Goal: Task Accomplishment & Management: Manage account settings

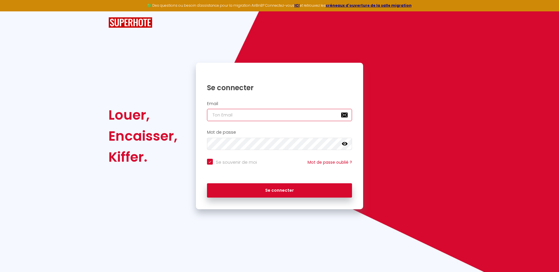
click at [238, 115] on input "email" at bounding box center [279, 115] width 145 height 12
type input "[DOMAIN_NAME][EMAIL_ADDRESS][DOMAIN_NAME]"
click at [342, 142] on icon at bounding box center [344, 144] width 6 height 6
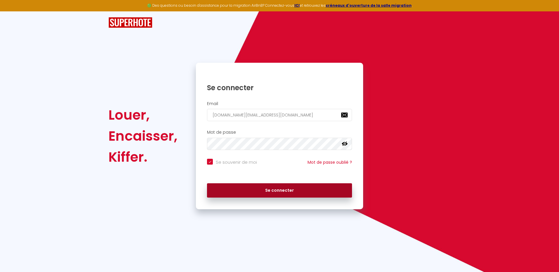
click at [275, 185] on button "Se connecter" at bounding box center [279, 190] width 145 height 15
checkbox input "true"
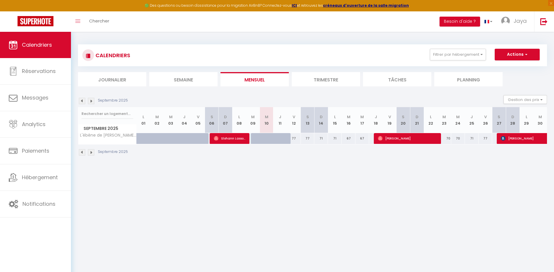
click at [333, 80] on li "Trimestre" at bounding box center [326, 79] width 68 height 14
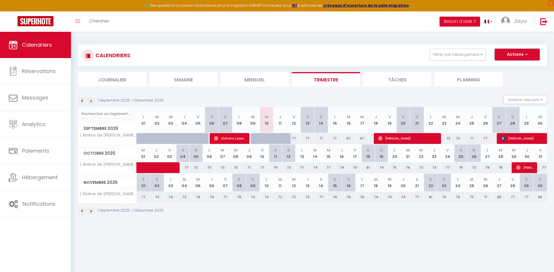
click at [530, 55] on button "Actions" at bounding box center [517, 55] width 45 height 12
click at [275, 137] on div at bounding box center [280, 138] width 14 height 11
type input "68"
type input "Jeu 11 Septembre 2025"
type input "Ven 12 Septembre 2025"
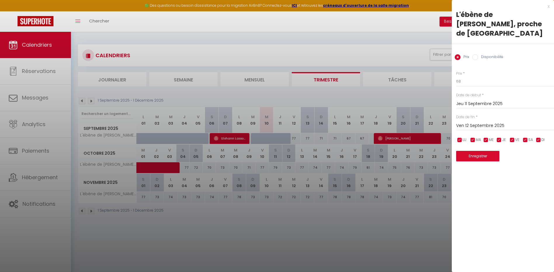
click at [474, 54] on input "Disponibilité" at bounding box center [475, 57] width 6 height 6
radio input "true"
radio input "false"
click at [410, 209] on div at bounding box center [277, 136] width 554 height 272
select select
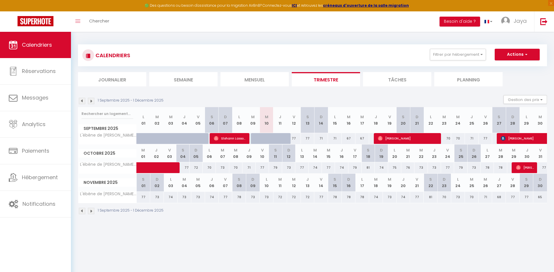
click at [297, 140] on div "77" at bounding box center [294, 138] width 14 height 11
select select "1"
type input "Ven 12 Septembre 2025"
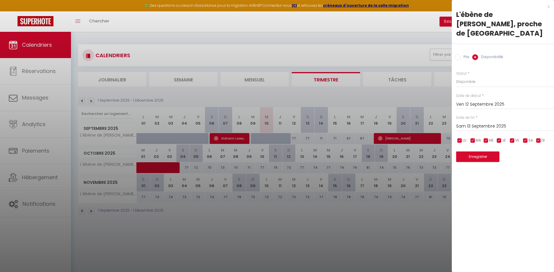
click at [550, 8] on div "x L'ébène de Pierrefitte, proche de Paris Prix Disponibilité Prix * 77 Statut *…" at bounding box center [503, 85] width 102 height 171
click at [550, 7] on div "x L'ébène de Pierrefitte, proche de Paris Prix Disponibilité Prix * 77 Statut *…" at bounding box center [503, 85] width 102 height 171
click at [464, 123] on input "Sam 13 Septembre 2025" at bounding box center [505, 127] width 98 height 8
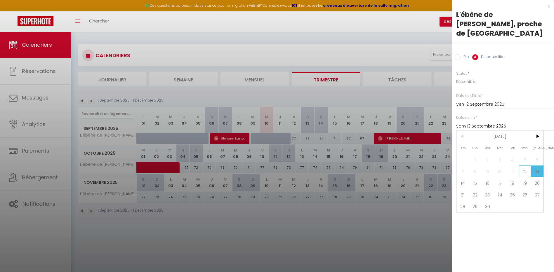
click at [526, 166] on span "12" at bounding box center [525, 172] width 13 height 12
type input "Ven 12 Septembre 2025"
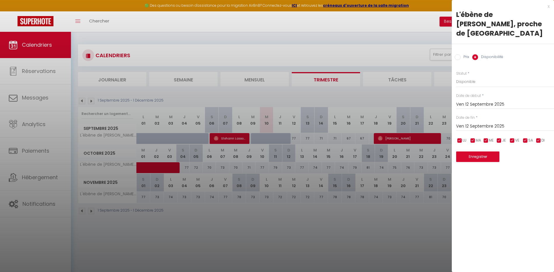
click at [514, 138] on input "checkbox" at bounding box center [512, 141] width 6 height 6
checkbox input "false"
click at [489, 152] on button "Enregistrer" at bounding box center [477, 157] width 43 height 11
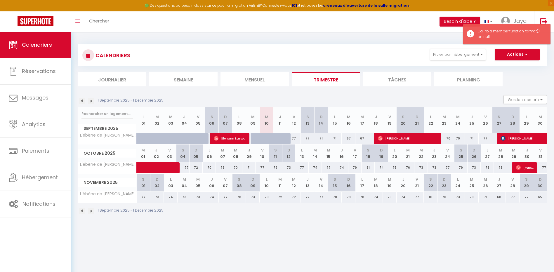
click at [336, 208] on div "1 Septembre 2025 - 1 Décembre 2025" at bounding box center [312, 211] width 469 height 17
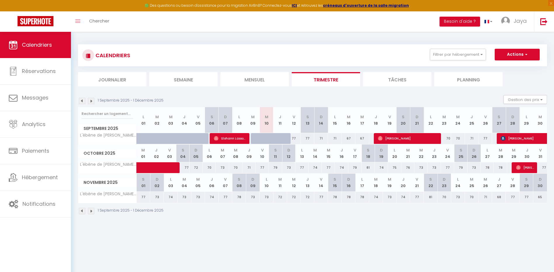
click at [289, 137] on div "77" at bounding box center [294, 138] width 14 height 11
type input "Sam 13 Septembre 2025"
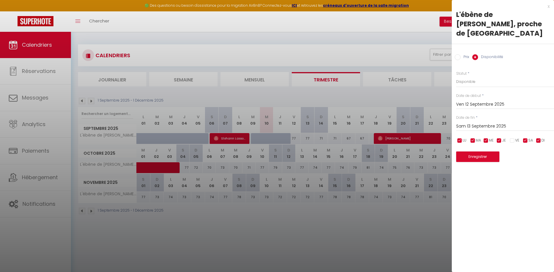
click at [511, 138] on input "checkbox" at bounding box center [512, 141] width 6 height 6
checkbox input "true"
click at [488, 152] on button "Enregistrer" at bounding box center [477, 157] width 43 height 11
click at [302, 198] on div at bounding box center [277, 136] width 554 height 272
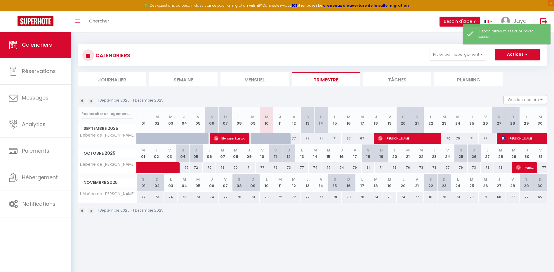
click at [254, 138] on div at bounding box center [258, 138] width 14 height 11
select select "1"
type input "Mar 09 Septembre 2025"
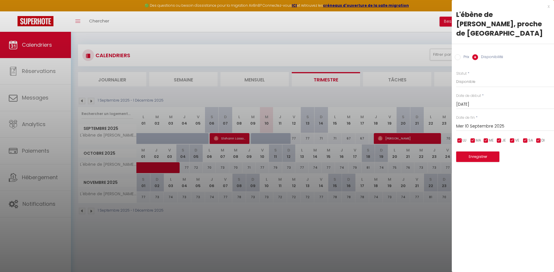
click at [479, 123] on input "Mer 10 Septembre 2025" at bounding box center [505, 127] width 98 height 8
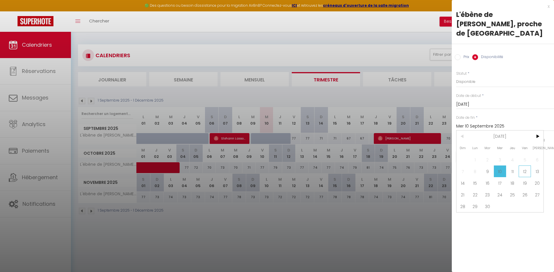
click at [523, 166] on span "12" at bounding box center [525, 172] width 13 height 12
type input "Ven 12 Septembre 2025"
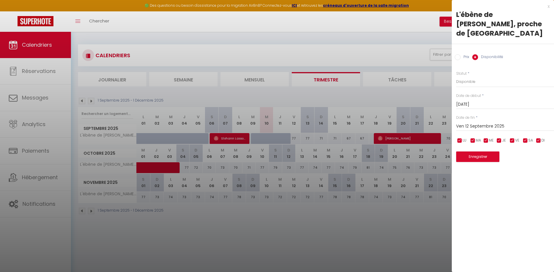
click at [474, 138] on input "checkbox" at bounding box center [473, 141] width 6 height 6
checkbox input "false"
click at [485, 138] on input "checkbox" at bounding box center [486, 141] width 6 height 6
checkbox input "false"
click at [500, 138] on input "checkbox" at bounding box center [499, 141] width 6 height 6
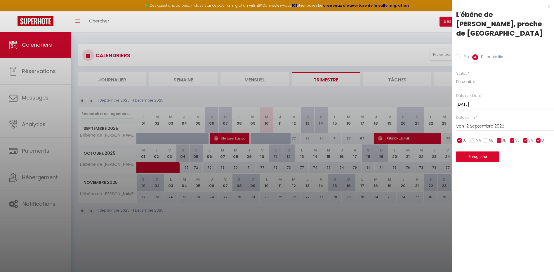
checkbox input "false"
click at [512, 138] on input "checkbox" at bounding box center [512, 141] width 6 height 6
checkbox input "false"
click at [478, 152] on button "Enregistrer" at bounding box center [477, 157] width 43 height 11
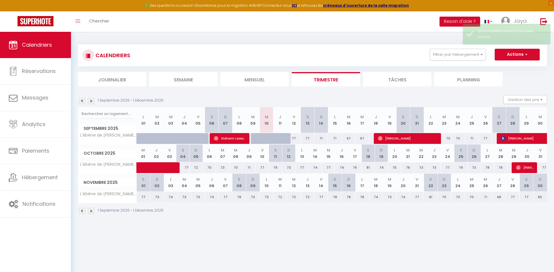
click at [338, 215] on div "1 Septembre 2025 - 1 Décembre 2025" at bounding box center [312, 211] width 469 height 17
click at [296, 138] on div "77" at bounding box center [294, 138] width 14 height 11
select select "1"
type input "Ven 12 Septembre 2025"
type input "Sam 13 Septembre 2025"
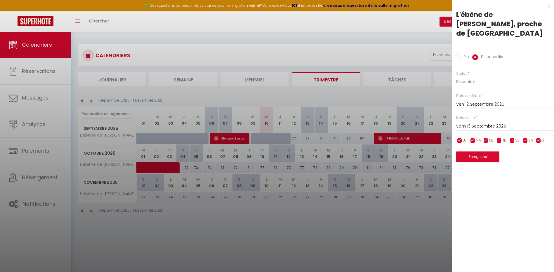
click at [512, 138] on input "checkbox" at bounding box center [512, 141] width 6 height 6
checkbox input "false"
click at [489, 152] on button "Enregistrer" at bounding box center [477, 157] width 43 height 11
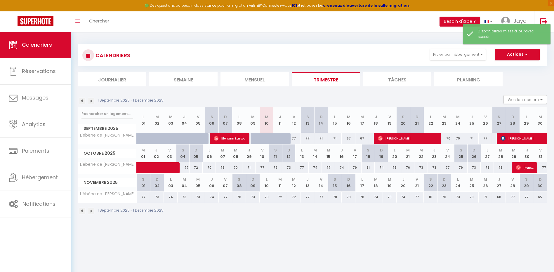
drag, startPoint x: 332, startPoint y: 213, endPoint x: 329, endPoint y: 207, distance: 6.8
click at [332, 213] on div "1 Septembre 2025 - 1 Décembre 2025" at bounding box center [312, 211] width 469 height 17
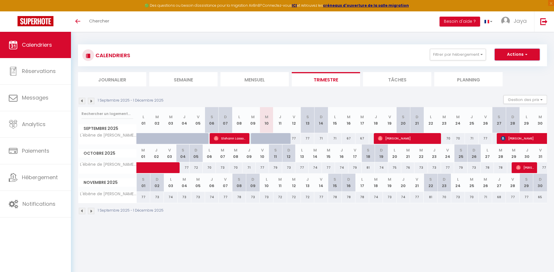
click at [530, 54] on button "Actions" at bounding box center [517, 55] width 45 height 12
click at [390, 226] on body "🟢 Des questions ou besoin d'assistance pour la migration AirBnB? Connectez-vous…" at bounding box center [277, 168] width 554 height 272
click at [292, 138] on div "77" at bounding box center [294, 138] width 14 height 11
type input "77"
type input "Ven 12 Septembre 2025"
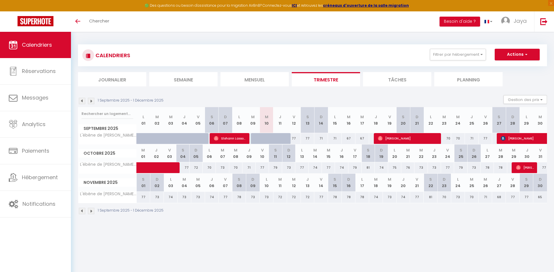
type input "Sam 13 Septembre 2025"
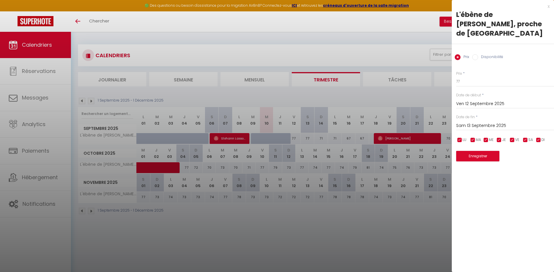
click at [476, 54] on input "Disponibilité" at bounding box center [475, 57] width 6 height 6
radio input "true"
radio input "false"
click at [469, 76] on select "Disponible Indisponible" at bounding box center [505, 81] width 98 height 11
select select "0"
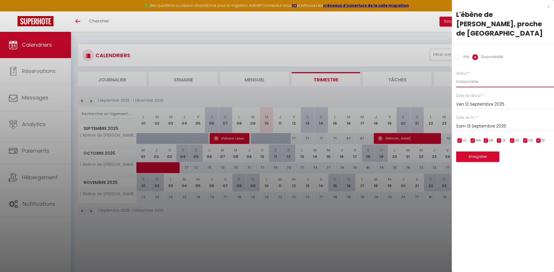
click at [456, 76] on select "Disponible Indisponible" at bounding box center [505, 81] width 98 height 11
click at [514, 138] on input "checkbox" at bounding box center [512, 141] width 6 height 6
click at [513, 138] on input "checkbox" at bounding box center [512, 141] width 6 height 6
checkbox input "true"
click at [526, 138] on input "checkbox" at bounding box center [526, 141] width 6 height 6
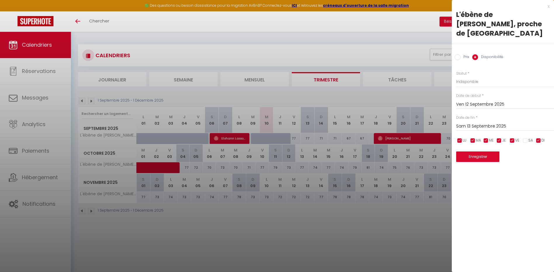
click at [526, 138] on input "checkbox" at bounding box center [526, 141] width 6 height 6
checkbox input "true"
click at [536, 138] on input "checkbox" at bounding box center [539, 141] width 6 height 6
checkbox input "false"
click at [527, 138] on input "checkbox" at bounding box center [526, 141] width 6 height 6
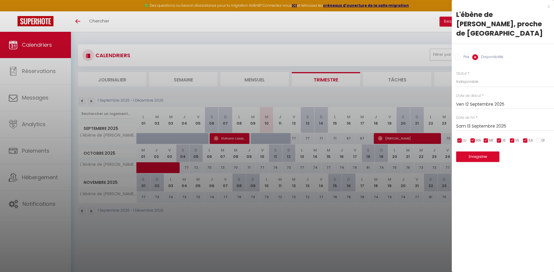
checkbox input "false"
click at [474, 152] on button "Enregistrer" at bounding box center [477, 157] width 43 height 11
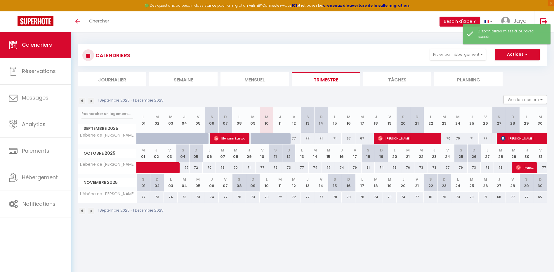
click at [298, 230] on body "🟢 Des questions ou besoin d'assistance pour la migration AirBnB? Connectez-vous…" at bounding box center [277, 168] width 554 height 272
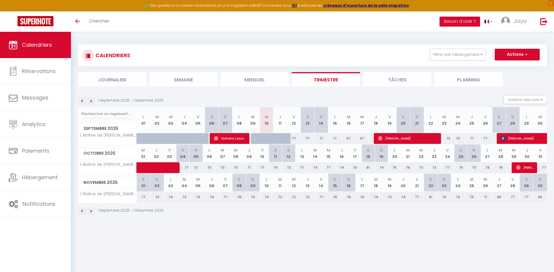
click at [297, 142] on div "77" at bounding box center [294, 138] width 14 height 11
select select "1"
type input "Ven 12 Septembre 2025"
type input "Sam 13 Septembre 2025"
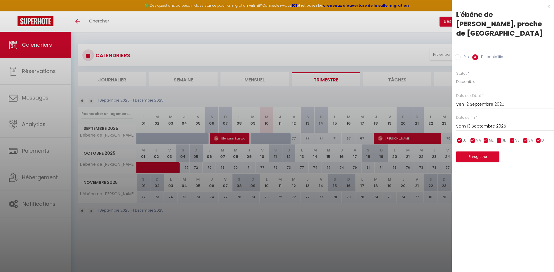
click at [476, 76] on select "Disponible Indisponible" at bounding box center [505, 81] width 98 height 11
select select "0"
click at [456, 76] on select "Disponible Indisponible" at bounding box center [505, 81] width 98 height 11
click at [488, 152] on button "Enregistrer" at bounding box center [477, 157] width 43 height 11
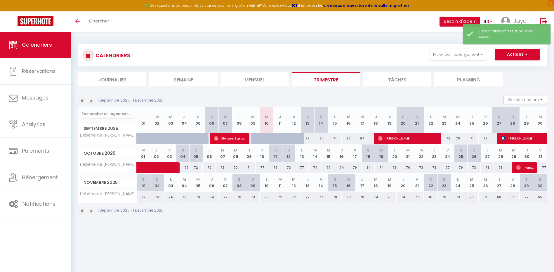
click at [291, 227] on div "CALENDRIERS Filtrer par hébergement Tous L'ébène de Pierrefitte, proche de Pari…" at bounding box center [312, 130] width 483 height 196
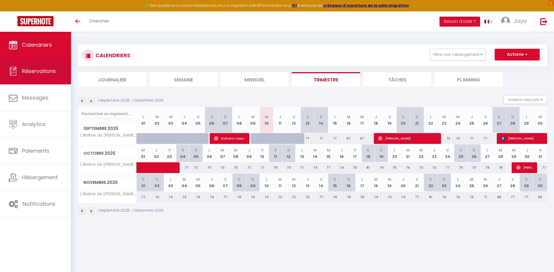
click at [46, 73] on span "Réservations" at bounding box center [39, 70] width 34 height 7
select select "not_cancelled"
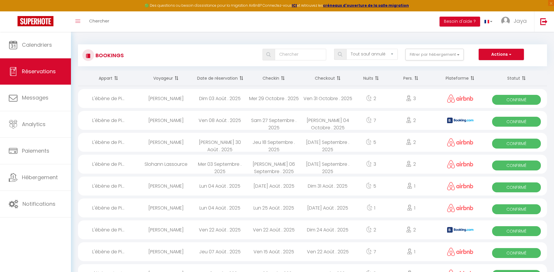
click at [101, 119] on div "L'ébène de Pi..." at bounding box center [108, 120] width 61 height 19
select select "OK"
select select "KO"
select select "1"
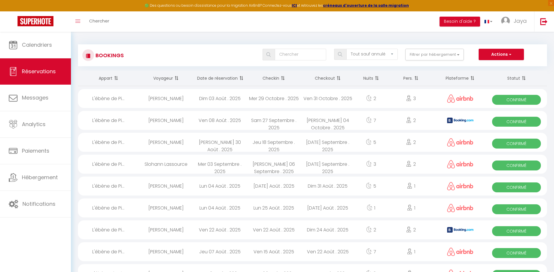
select select "1"
select select
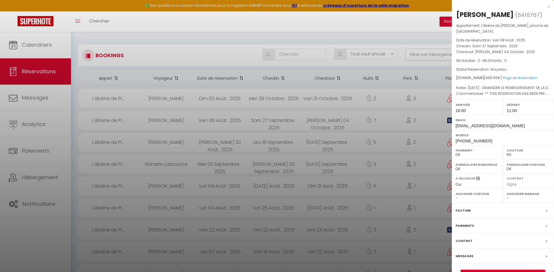
select select
click at [519, 270] on link "Détails de la réservation" at bounding box center [503, 274] width 84 height 8
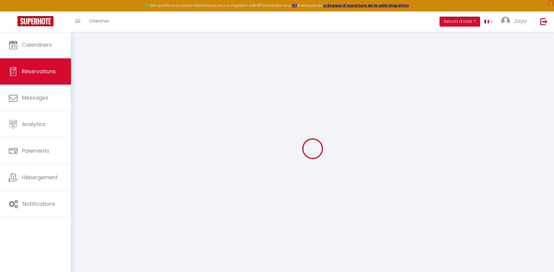
type input "Madjid"
type input "Lounes"
type input "[EMAIL_ADDRESS][DOMAIN_NAME]"
type input "[PHONE_NUMBER]"
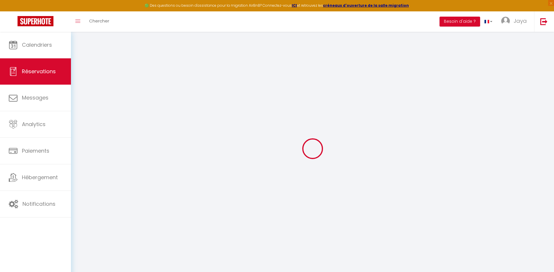
type input "06250"
type input "residence [GEOGRAPHIC_DATA] fardjallah A52"
type input "Bejaia"
select select "DZ"
type input "74.77"
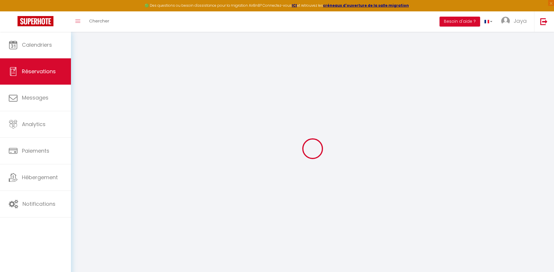
type input "6.95"
select select "74781"
select select "1"
select select
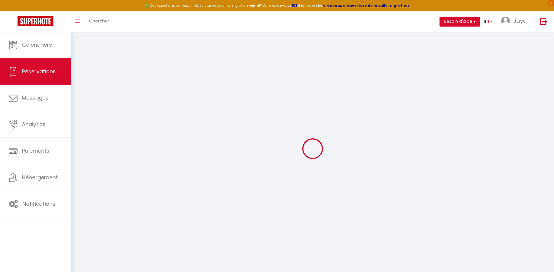
type input "2"
select select "12"
select select
type input "384.8"
checkbox input "false"
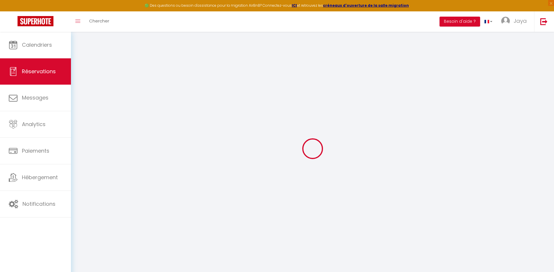
type input "0"
select select "2"
type input "0"
type input "15"
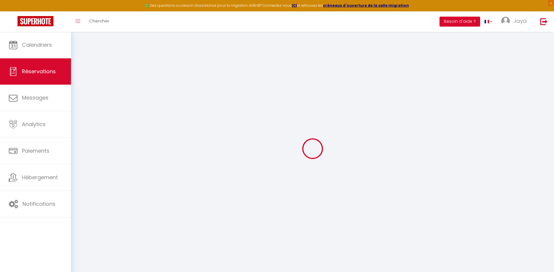
select select
select select "14"
checkbox input "false"
select select
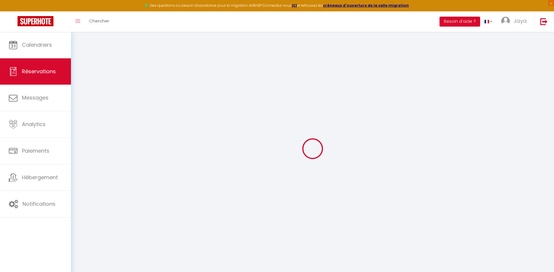
select select
checkbox input "false"
select select
checkbox input "false"
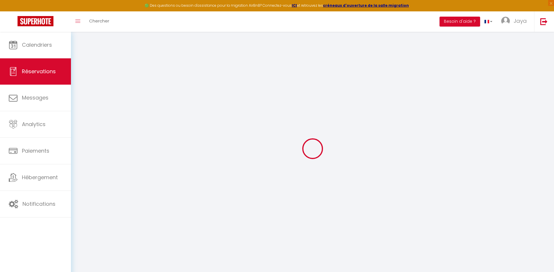
type textarea "** THIS RESERVATION HAS BEEN PRE-PAID ** BOOKING NOTE : Payment charge is EUR 6…"
type textarea "[DATE] : DEMANDER LE REMBOURSEMENT DE LA DIFFERENCE DE LA TAXE DE SEJOUR A BOOK…"
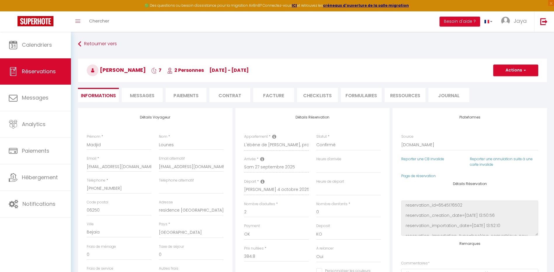
type input "55"
type input "56.85"
select select
checkbox input "false"
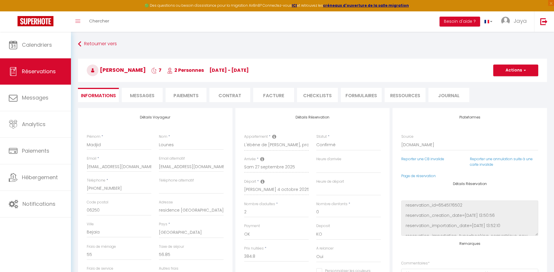
select select "16:00"
select select "11:00"
click at [228, 97] on li "Contrat" at bounding box center [229, 95] width 41 height 14
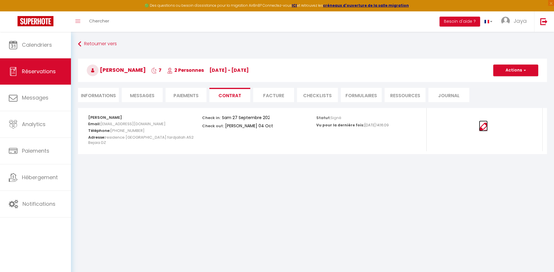
click at [479, 129] on img at bounding box center [483, 127] width 9 height 9
click at [526, 71] on button "Actions" at bounding box center [515, 71] width 45 height 12
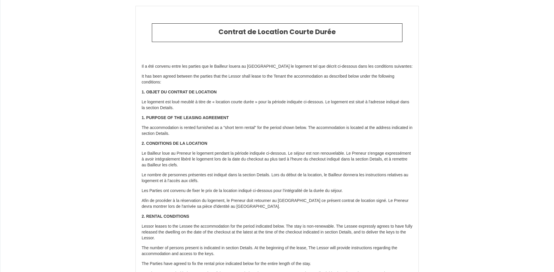
select select "DZ"
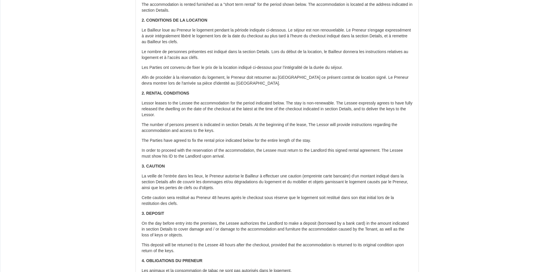
scroll to position [146, 0]
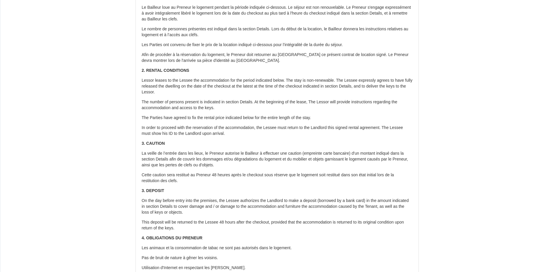
click at [148, 152] on p "La veille de l’entrée dans les lieux, le Preneur autorise le Bailleur à effectu…" at bounding box center [277, 160] width 271 height 18
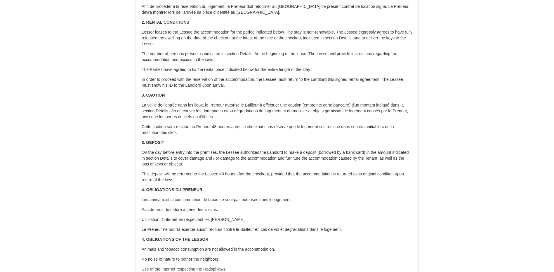
scroll to position [204, 0]
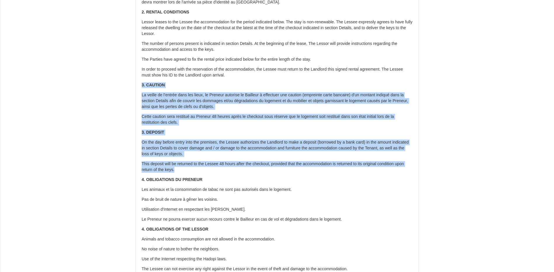
drag, startPoint x: 143, startPoint y: 84, endPoint x: 222, endPoint y: 169, distance: 115.9
click at [222, 169] on div "Il a été convenu entre les parties que le Bailleur louera au [GEOGRAPHIC_DATA] …" at bounding box center [277, 157] width 283 height 617
copy div "7. LOREMIP Do sitame co a’elitse doei tem incid, ut Laboree dolorema al Enimadm…"
